Goal: Task Accomplishment & Management: Manage account settings

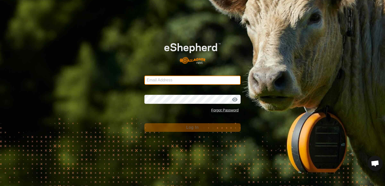
type input "[EMAIL_ADDRESS][DOMAIN_NAME]"
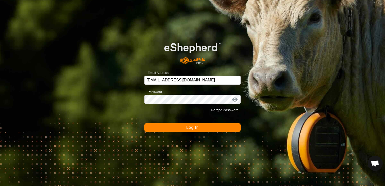
click at [202, 129] on button "Log In" at bounding box center [192, 127] width 96 height 9
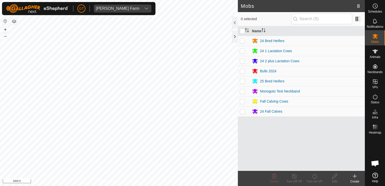
click at [227, 186] on html "[PERSON_NAME] Farm Schedules Notifications Mobs Animals Neckbands VPs Status In…" at bounding box center [192, 93] width 385 height 186
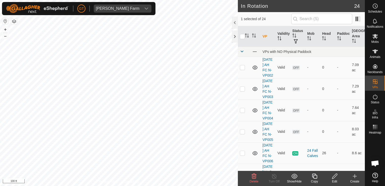
click at [254, 176] on icon at bounding box center [254, 176] width 5 height 5
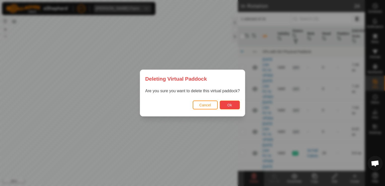
click at [231, 105] on span "Ok" at bounding box center [229, 105] width 5 height 4
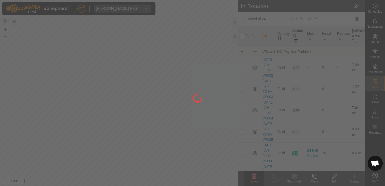
checkbox input "false"
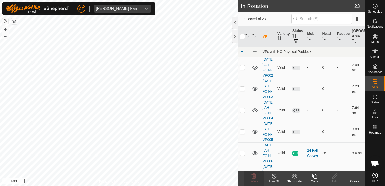
checkbox input "false"
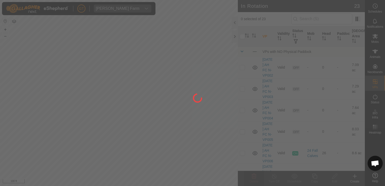
checkbox input "true"
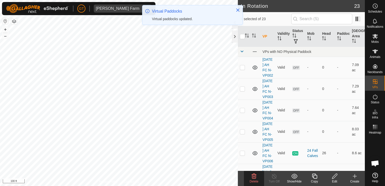
click at [256, 178] on icon at bounding box center [254, 176] width 6 height 6
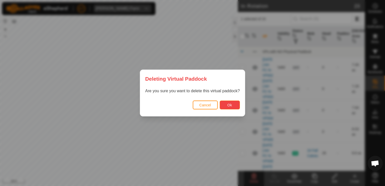
click at [234, 104] on button "Ok" at bounding box center [230, 105] width 20 height 9
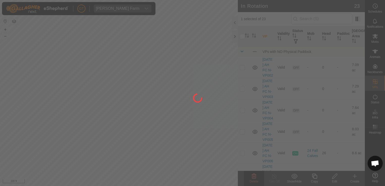
checkbox input "false"
checkbox input "true"
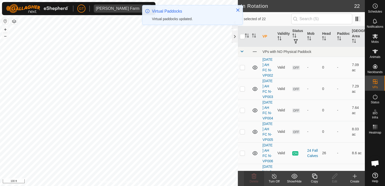
click at [316, 176] on icon at bounding box center [315, 176] width 6 height 6
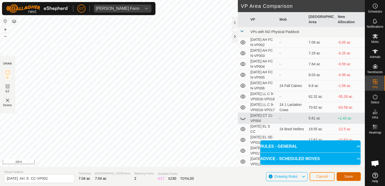
click at [351, 177] on span "Save" at bounding box center [349, 176] width 9 height 4
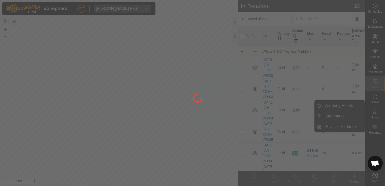
click at [377, 36] on div "[PERSON_NAME] Farm Schedules Notifications Mobs Animals Neckbands VPs Status In…" at bounding box center [192, 93] width 385 height 186
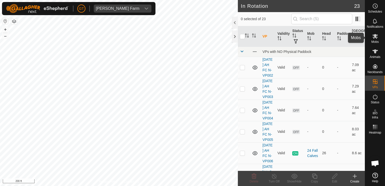
click at [373, 34] on icon at bounding box center [375, 36] width 6 height 6
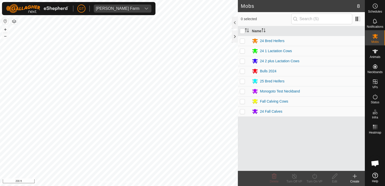
click at [243, 100] on p-checkbox at bounding box center [242, 101] width 5 height 4
checkbox input "true"
click at [316, 173] on icon at bounding box center [315, 176] width 6 height 6
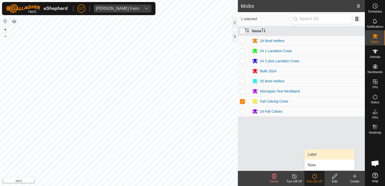
click at [320, 156] on link "Later" at bounding box center [330, 154] width 50 height 10
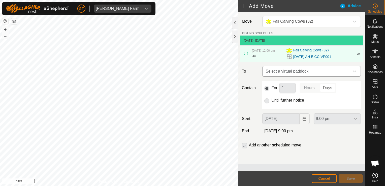
click at [355, 69] on div "dropdown trigger" at bounding box center [355, 71] width 10 height 10
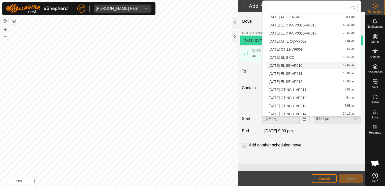
scroll to position [37, 0]
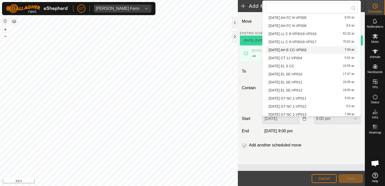
click at [306, 51] on li "[DATE] AH E CC-VP002 7.04 ac" at bounding box center [312, 50] width 92 height 8
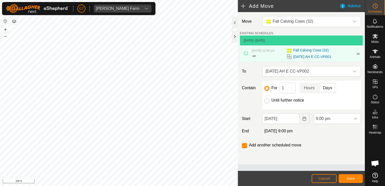
click at [267, 100] on input "Until further notice" at bounding box center [266, 100] width 5 height 5
radio input "true"
checkbox input "false"
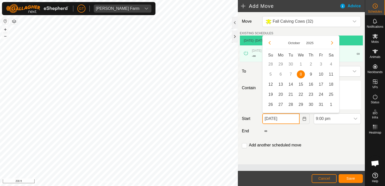
click at [294, 118] on input "[DATE]" at bounding box center [280, 118] width 37 height 11
click at [312, 74] on span "9" at bounding box center [311, 74] width 8 height 8
type input "[DATE]"
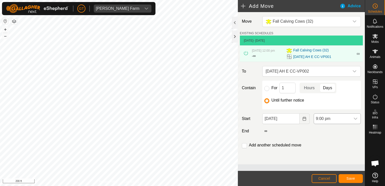
click at [356, 118] on icon "dropdown trigger" at bounding box center [356, 119] width 4 height 4
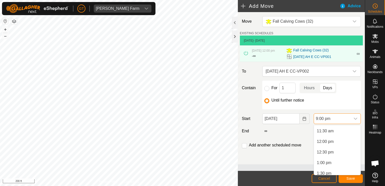
scroll to position [251, 0]
click at [339, 134] on li "12:00 pm" at bounding box center [337, 133] width 47 height 10
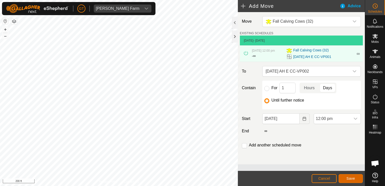
click at [349, 179] on span "Save" at bounding box center [351, 178] width 9 height 4
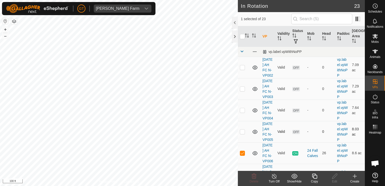
checkbox input "true"
checkbox input "false"
click at [253, 178] on div "Delete" at bounding box center [254, 178] width 20 height 15
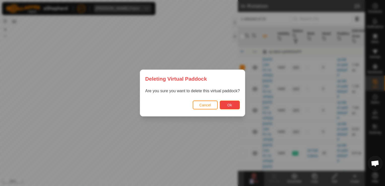
click at [235, 107] on button "Ok" at bounding box center [230, 105] width 20 height 9
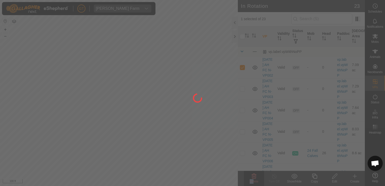
checkbox input "false"
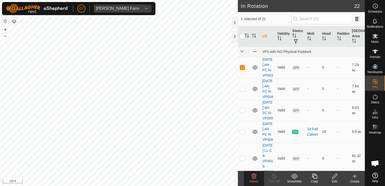
click at [253, 177] on icon at bounding box center [254, 176] width 6 height 6
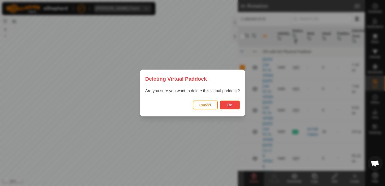
click at [230, 101] on button "Ok" at bounding box center [230, 105] width 20 height 9
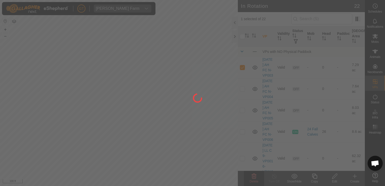
checkbox input "false"
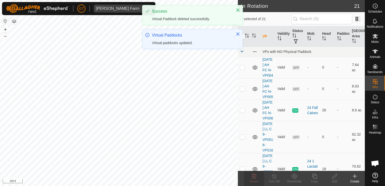
checkbox input "true"
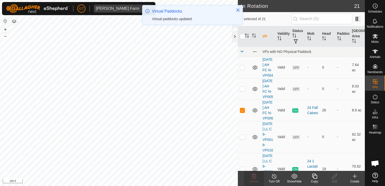
checkbox input "true"
checkbox input "false"
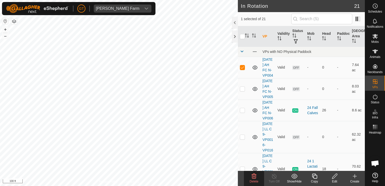
click at [256, 175] on icon at bounding box center [254, 176] width 5 height 5
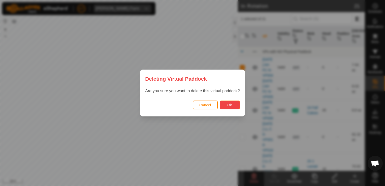
click at [228, 105] on span "Ok" at bounding box center [229, 105] width 5 height 4
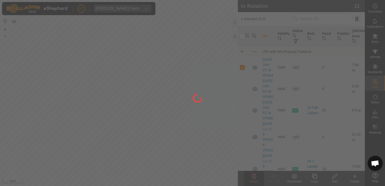
checkbox input "false"
click at [113, 89] on div at bounding box center [192, 93] width 385 height 186
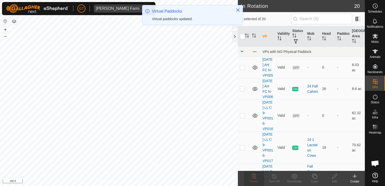
checkbox input "true"
checkbox input "false"
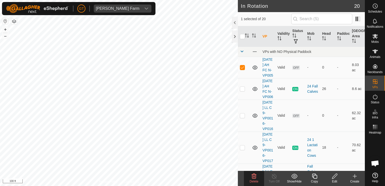
click at [254, 178] on icon at bounding box center [254, 176] width 6 height 6
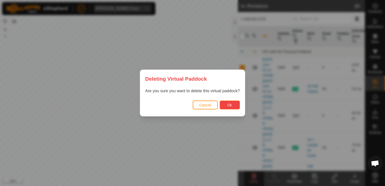
click at [228, 107] on span "Ok" at bounding box center [229, 105] width 5 height 4
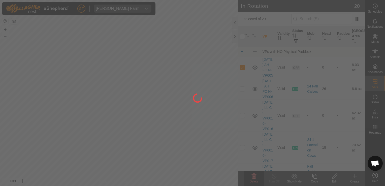
checkbox input "false"
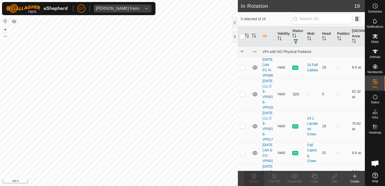
checkbox input "true"
click at [316, 176] on icon at bounding box center [315, 176] width 6 height 6
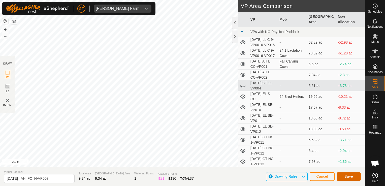
click at [347, 179] on button "Save" at bounding box center [349, 176] width 24 height 9
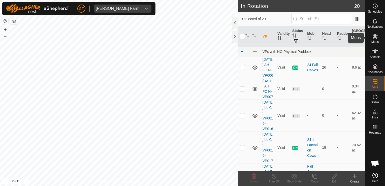
click at [375, 38] on icon at bounding box center [376, 36] width 6 height 5
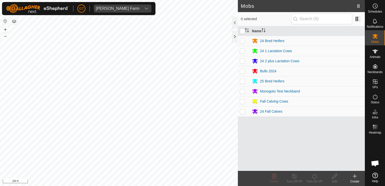
click at [244, 111] on p-checkbox at bounding box center [242, 111] width 5 height 4
checkbox input "true"
click at [314, 175] on icon at bounding box center [315, 176] width 6 height 6
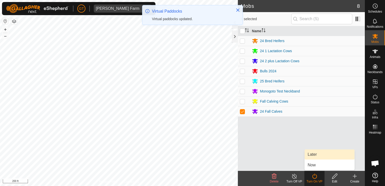
click at [324, 156] on link "Later" at bounding box center [330, 154] width 50 height 10
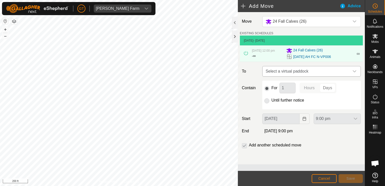
click at [357, 72] on div "dropdown trigger" at bounding box center [355, 71] width 10 height 10
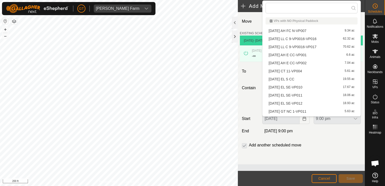
click at [301, 31] on li "[DATE] AH FC N-VP007 9.34 ac" at bounding box center [312, 31] width 92 height 8
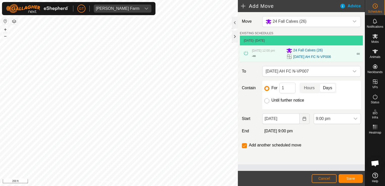
click at [268, 102] on input "Until further notice" at bounding box center [266, 100] width 5 height 5
radio input "true"
checkbox input "false"
click at [305, 119] on icon "Choose Date" at bounding box center [305, 119] width 4 height 4
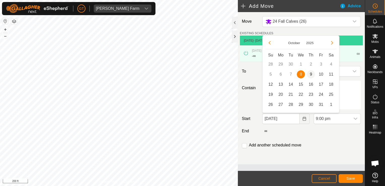
click at [312, 75] on span "9" at bounding box center [311, 74] width 8 height 8
type input "[DATE]"
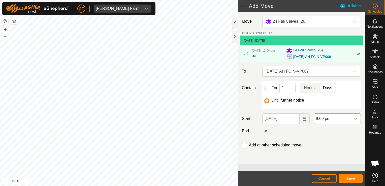
click at [355, 119] on icon "dropdown trigger" at bounding box center [356, 119] width 4 height 4
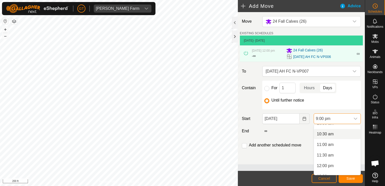
scroll to position [226, 0]
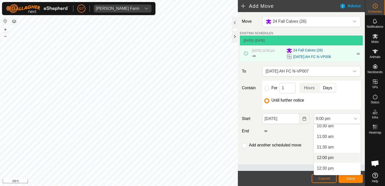
click at [327, 159] on li "12:00 pm" at bounding box center [337, 158] width 47 height 10
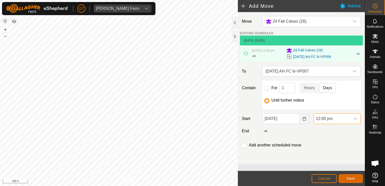
click at [346, 179] on button "Save" at bounding box center [351, 178] width 24 height 9
